Goal: Information Seeking & Learning: Learn about a topic

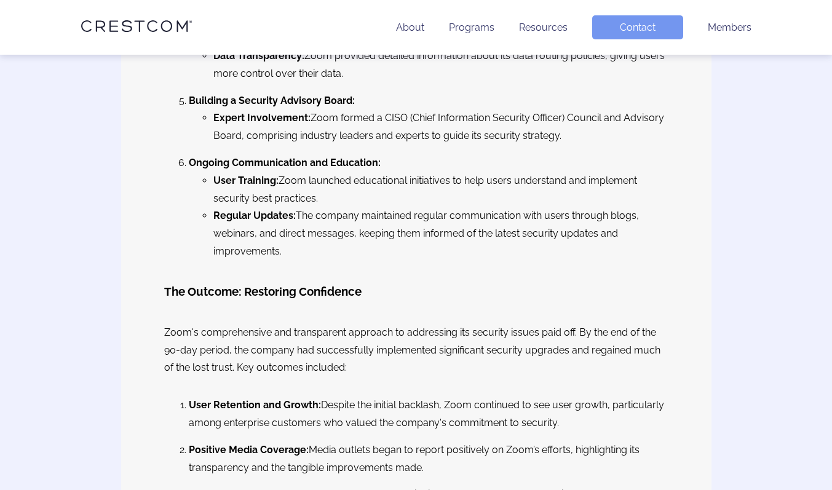
scroll to position [1191, 0]
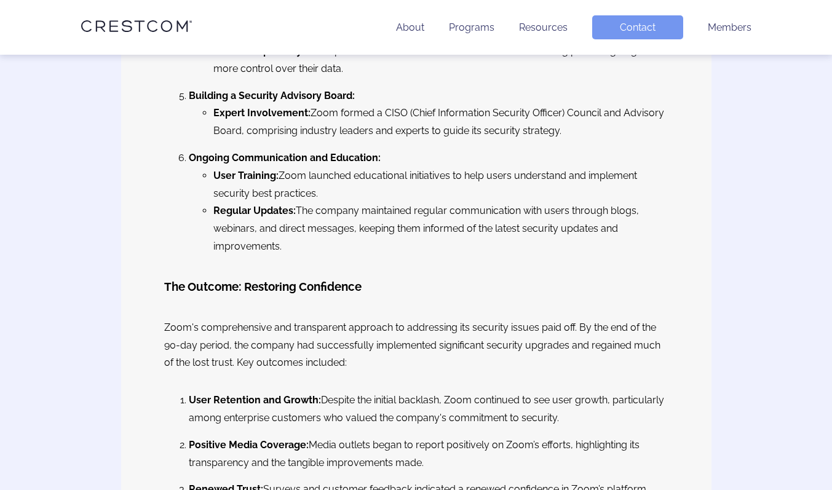
click at [606, 287] on div "What Zoom can teach us about Restoring Trust As 2020 began, Zoom was largely an…" at bounding box center [416, 58] width 590 height 2006
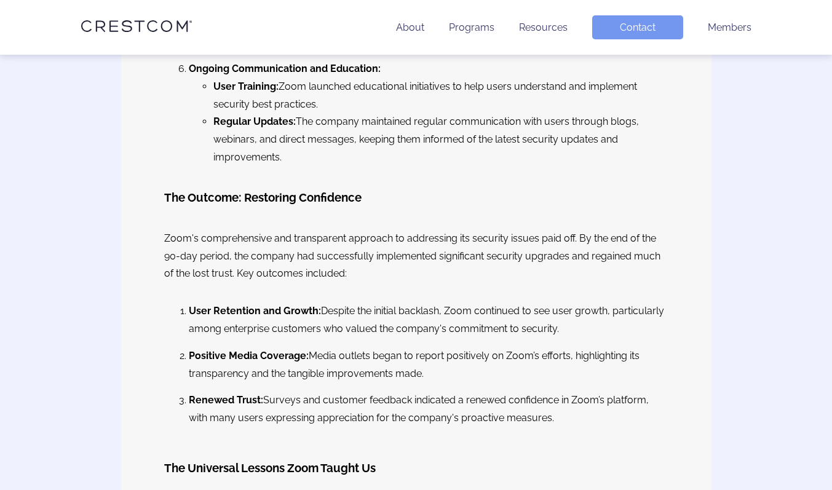
scroll to position [1279, 0]
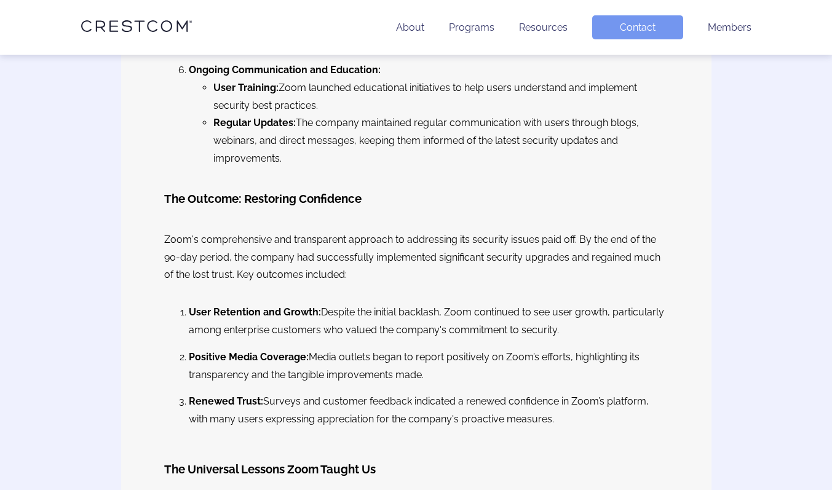
click at [539, 349] on li "Positive Media Coverage: Media outlets began to report positively on Zoom’s eff…" at bounding box center [429, 367] width 480 height 36
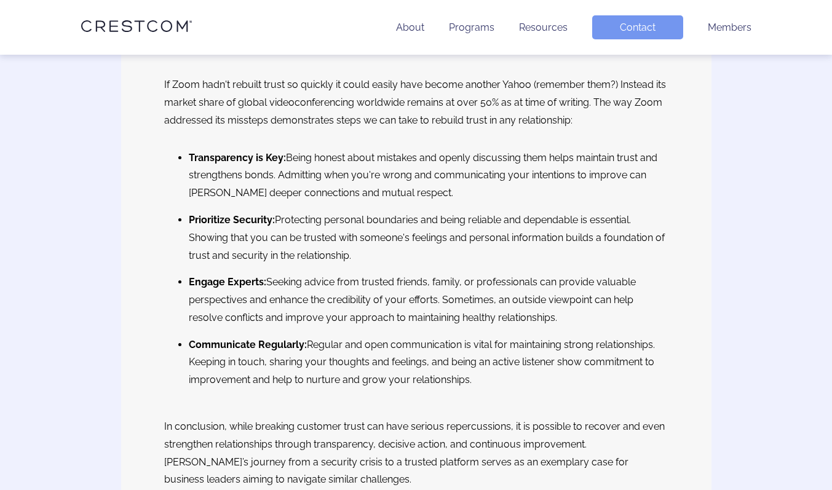
scroll to position [1605, 0]
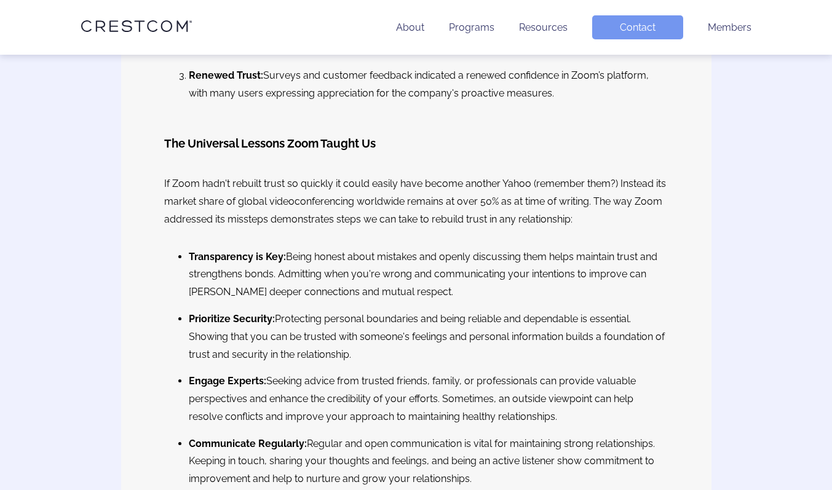
click at [642, 316] on li "Prioritize Security: Protecting personal boundaries and being reliable and depe…" at bounding box center [429, 337] width 480 height 53
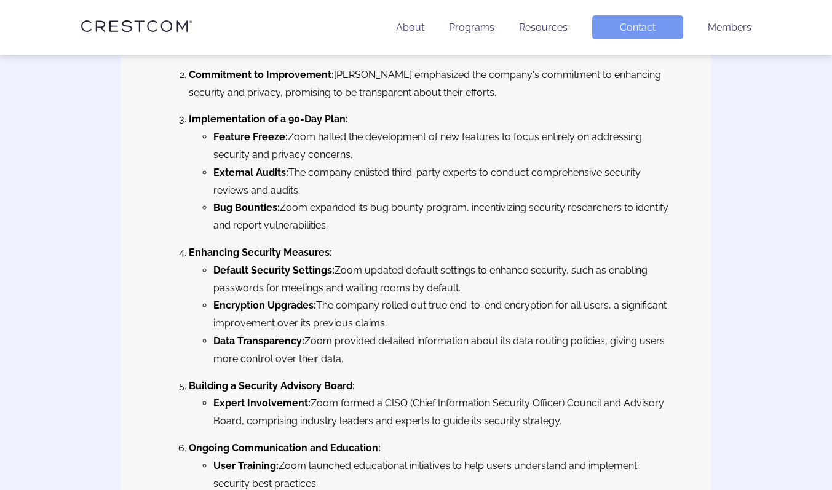
scroll to position [900, 0]
click at [328, 303] on li "Encryption Upgrades: The company rolled out true end-to-end encryption for all …" at bounding box center [440, 316] width 455 height 36
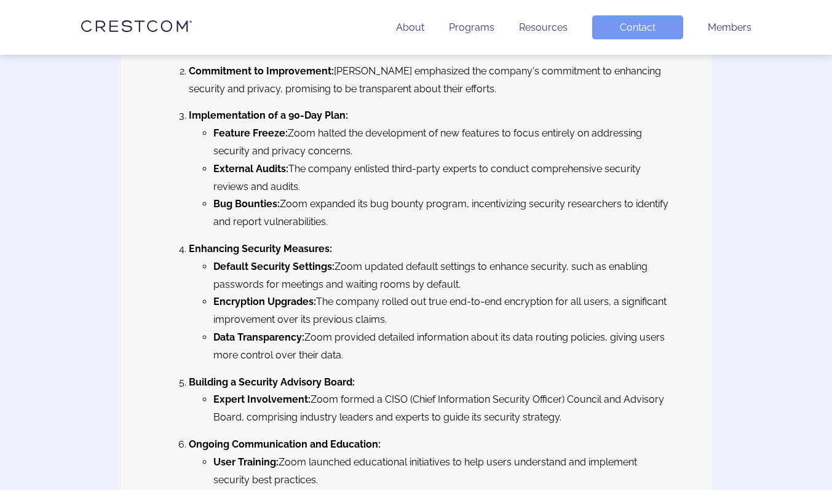
scroll to position [902, 0]
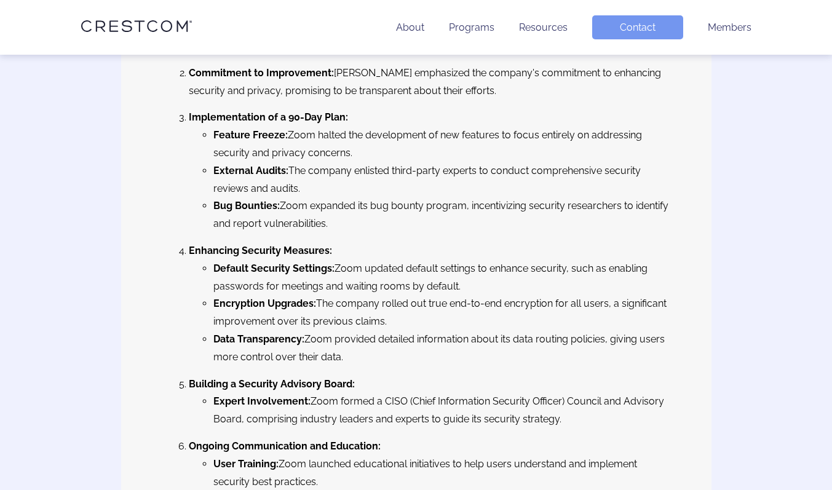
click at [551, 341] on li "Data Transparency: Zoom provided detailed information about its data routing po…" at bounding box center [440, 349] width 455 height 36
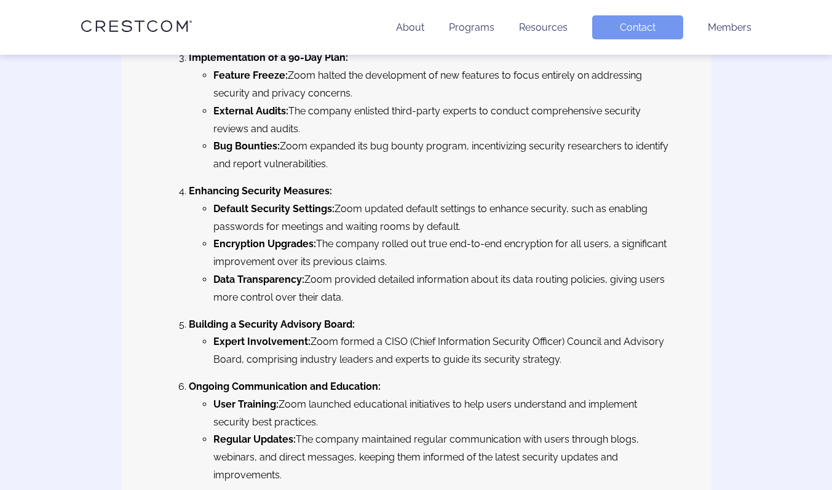
scroll to position [964, 0]
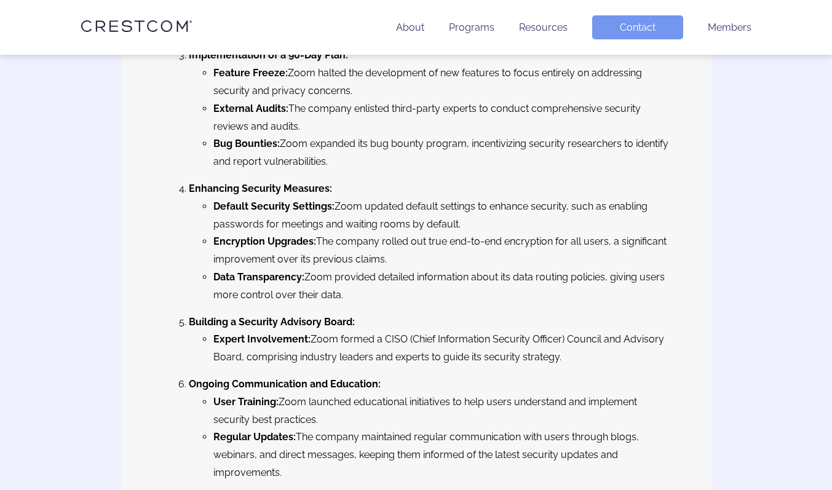
click at [594, 314] on li "Building a Security Advisory Board: Expert Involvement: Zoom formed a CISO (Chi…" at bounding box center [429, 340] width 480 height 53
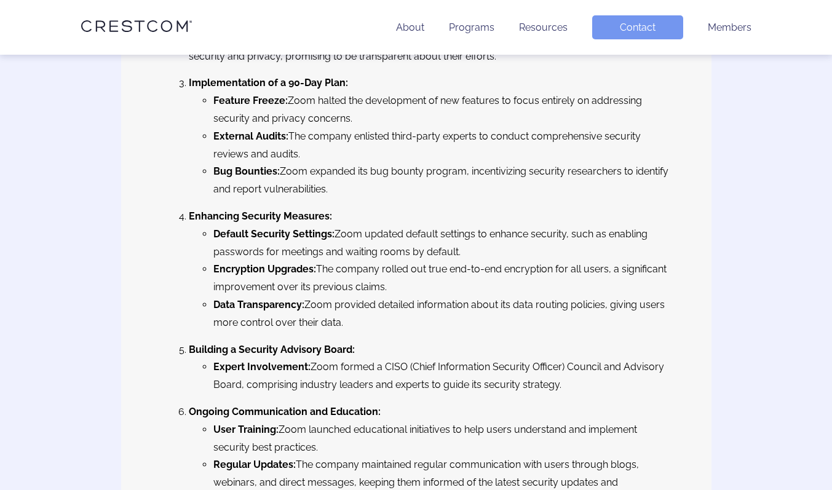
scroll to position [934, 0]
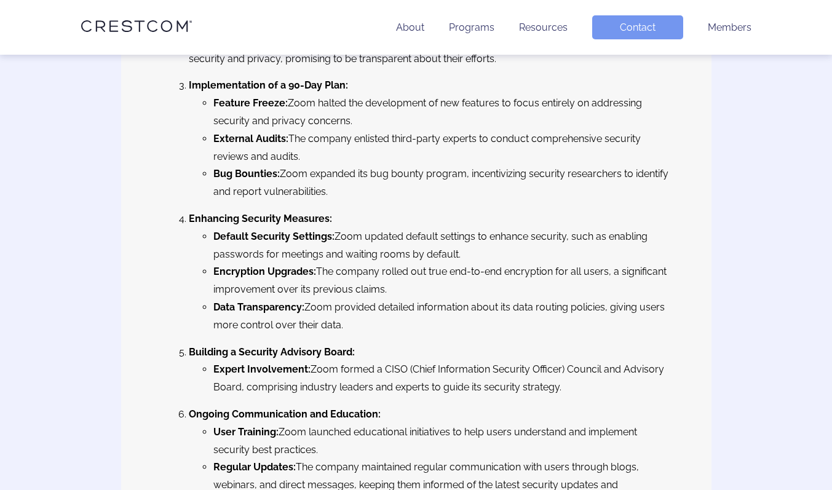
click at [394, 344] on li "Building a Security Advisory Board: Expert Involvement: Zoom formed a CISO (Chi…" at bounding box center [429, 370] width 480 height 53
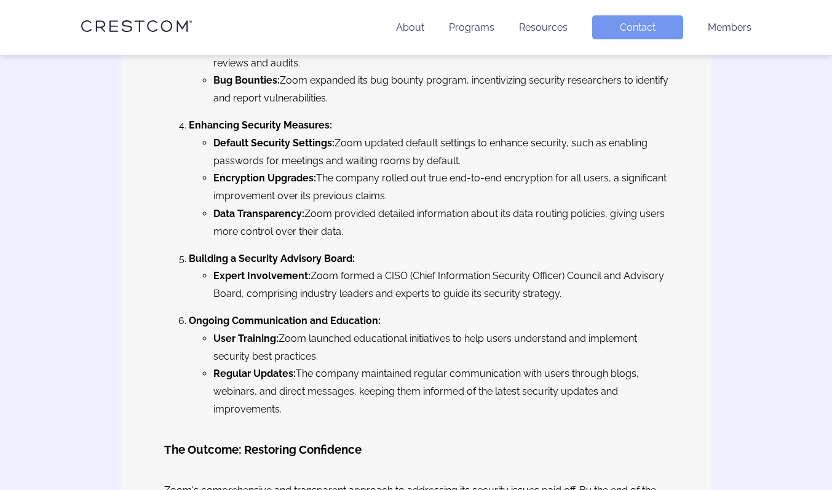
scroll to position [1037, 0]
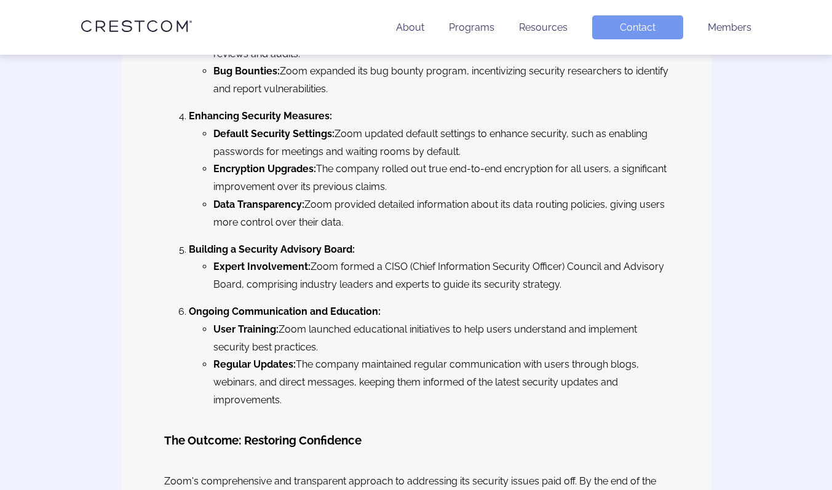
click at [362, 241] on li "Building a Security Advisory Board: Expert Involvement: Zoom formed a CISO (Chi…" at bounding box center [429, 267] width 480 height 53
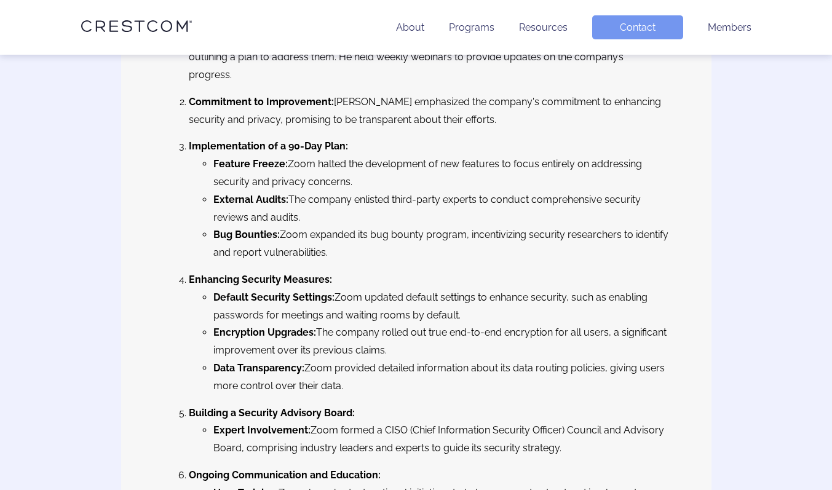
scroll to position [864, 0]
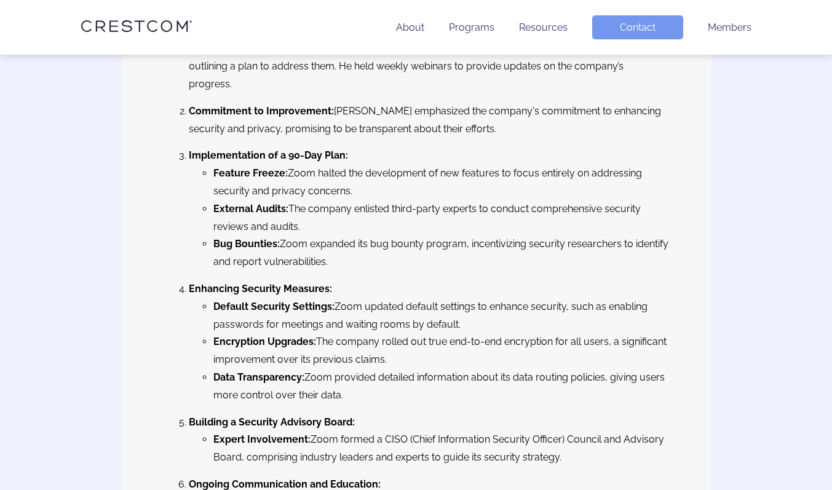
click at [622, 180] on li "Feature Freeze: Zoom halted the development of new features to focus entirely o…" at bounding box center [440, 183] width 455 height 36
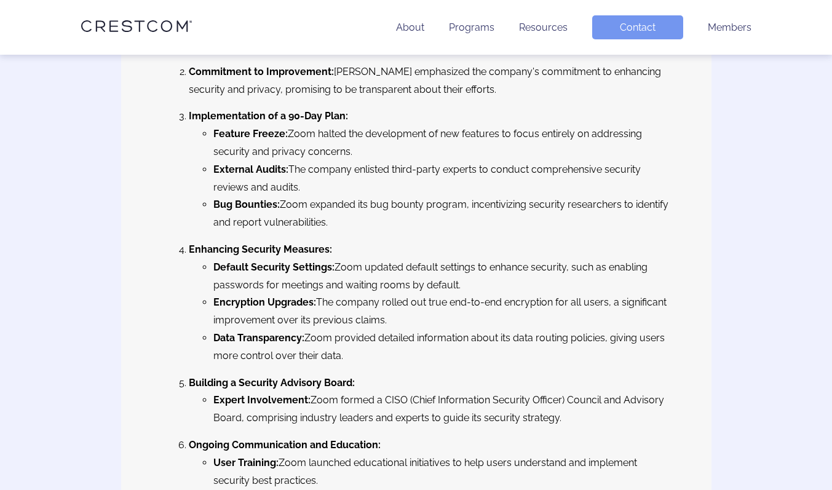
scroll to position [902, 0]
